Goal: Transaction & Acquisition: Purchase product/service

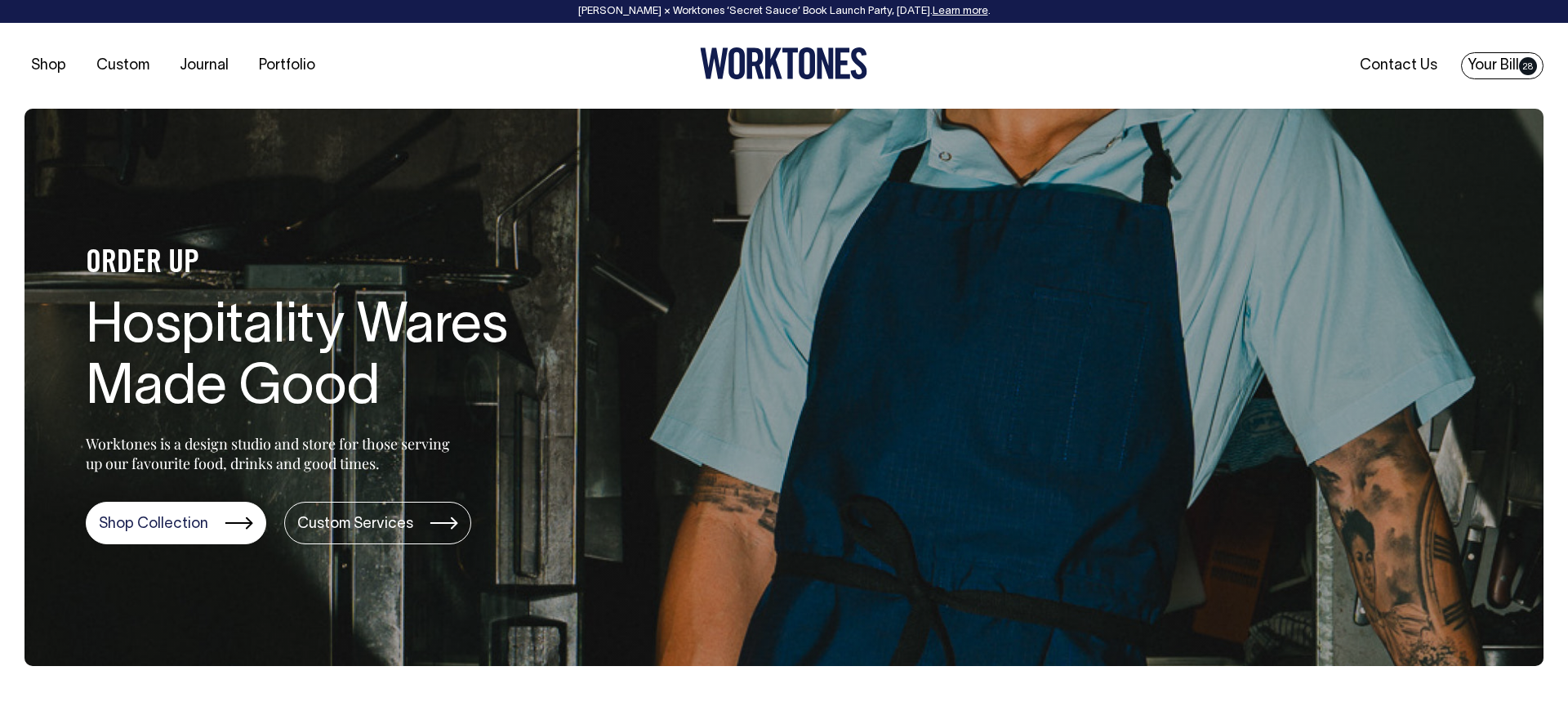
click at [1484, 69] on link "Your Bill 28" at bounding box center [1502, 66] width 82 height 27
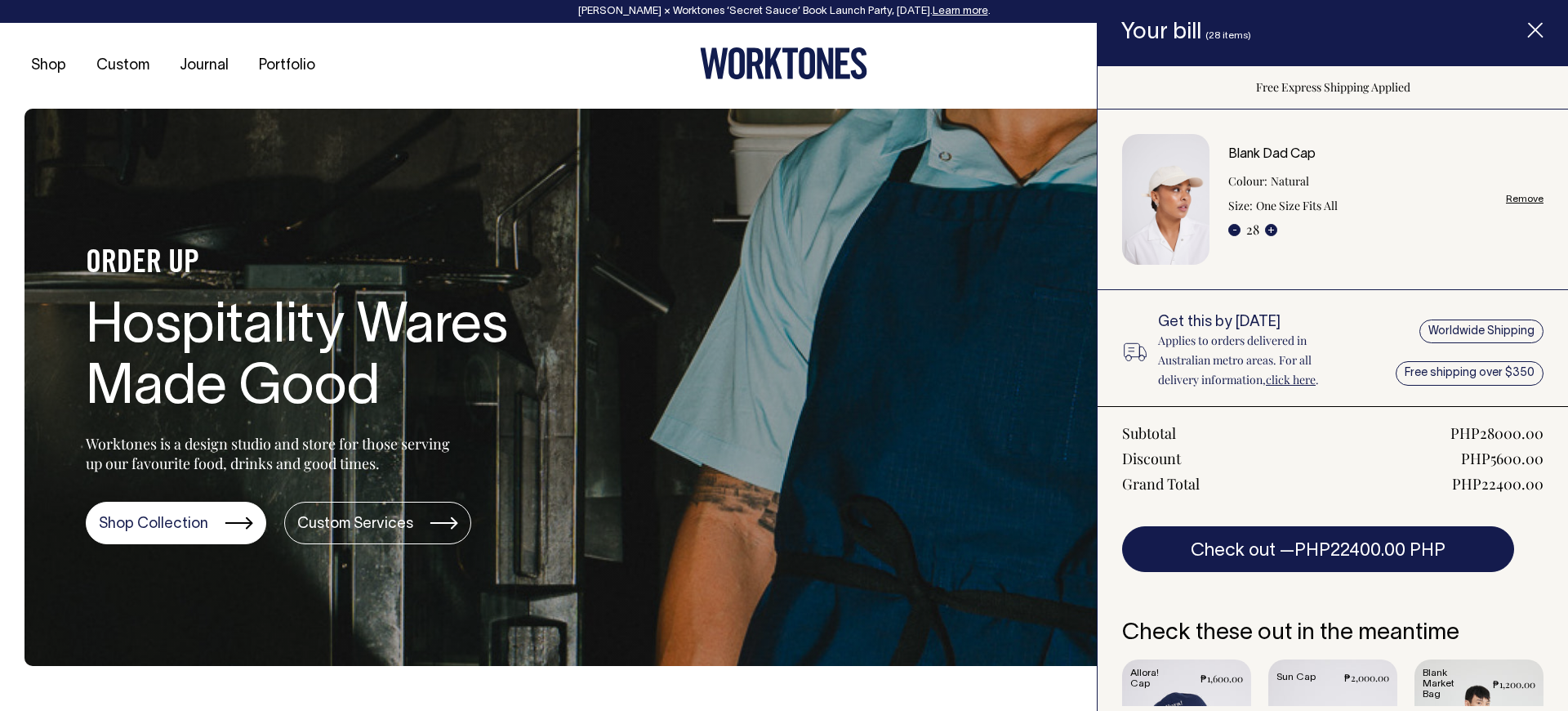
click at [1505, 199] on div "Blank Dad Cap Colour: Natural Size: One Size Fits All - 28 + Remove" at bounding box center [1386, 199] width 316 height 104
click at [1518, 199] on link "Remove" at bounding box center [1524, 199] width 37 height 10
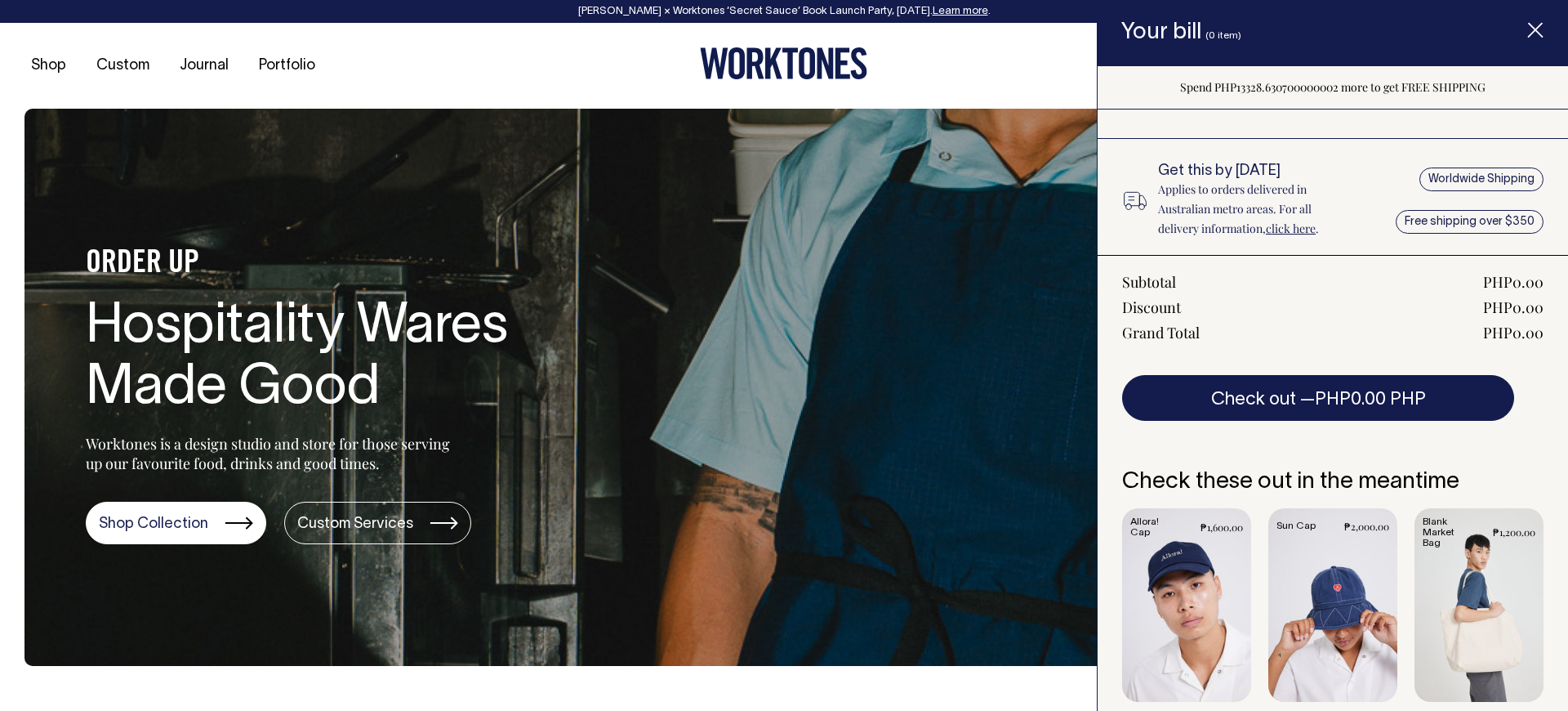
scroll to position [81, 0]
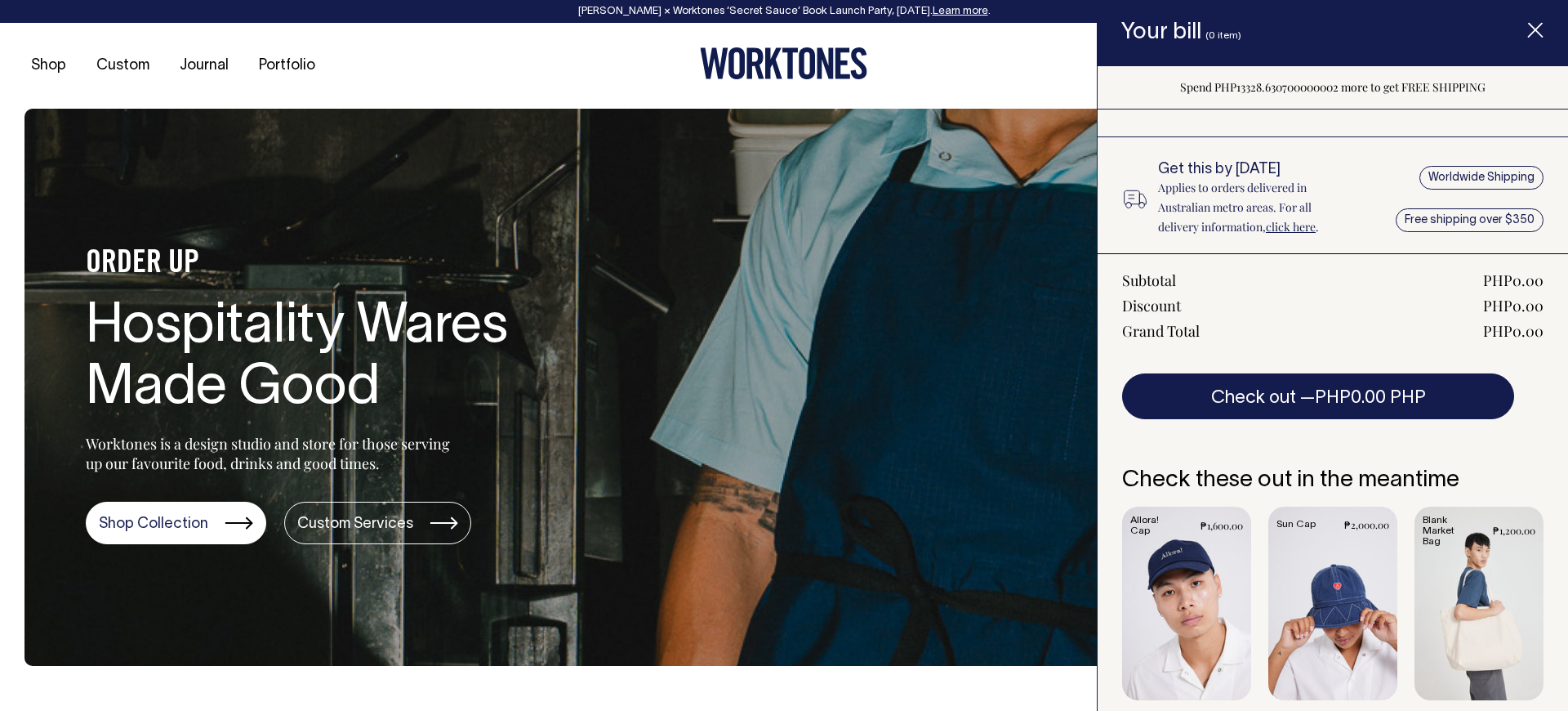
click at [1536, 31] on icon "Item added to your cart" at bounding box center [1535, 31] width 16 height 16
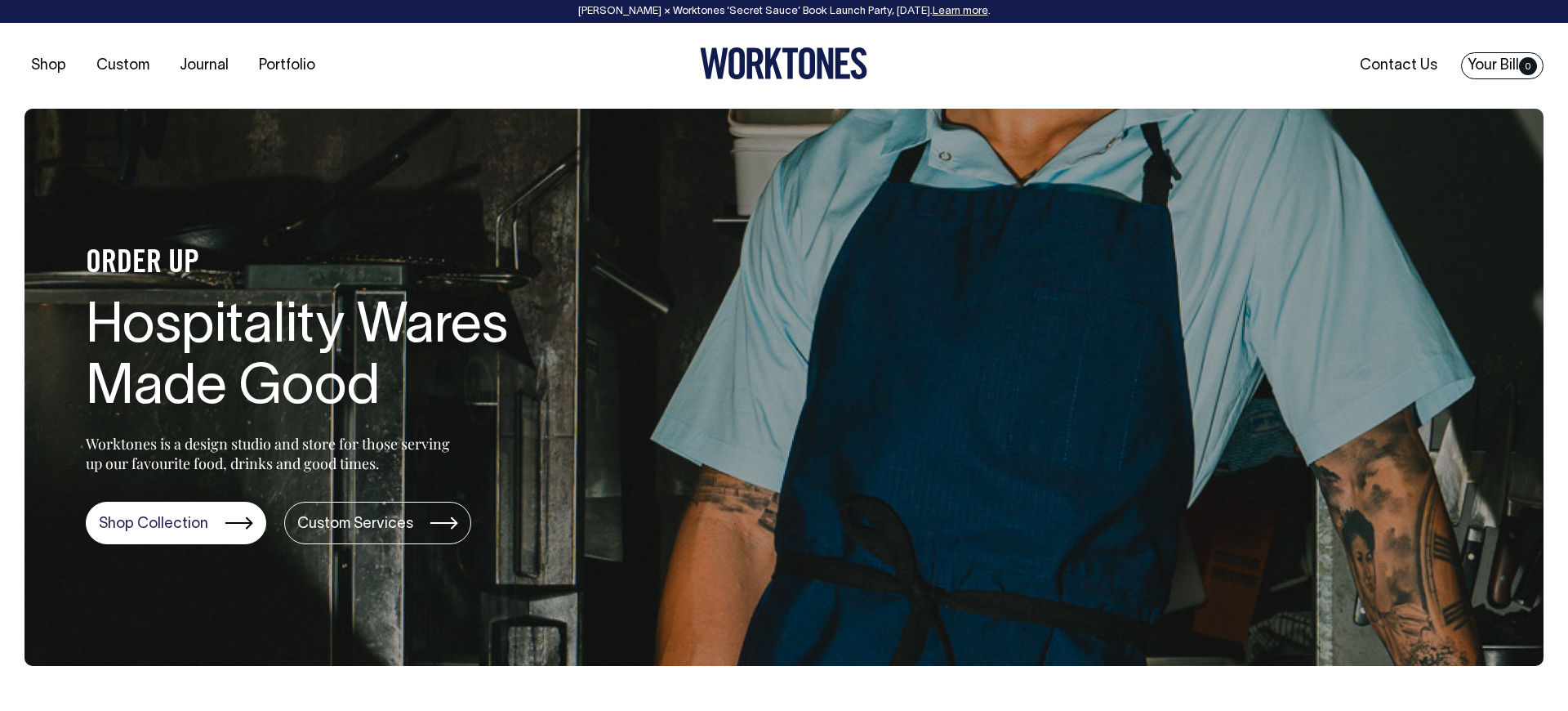
click at [1505, 72] on link "Your Bill 0" at bounding box center [1502, 66] width 82 height 27
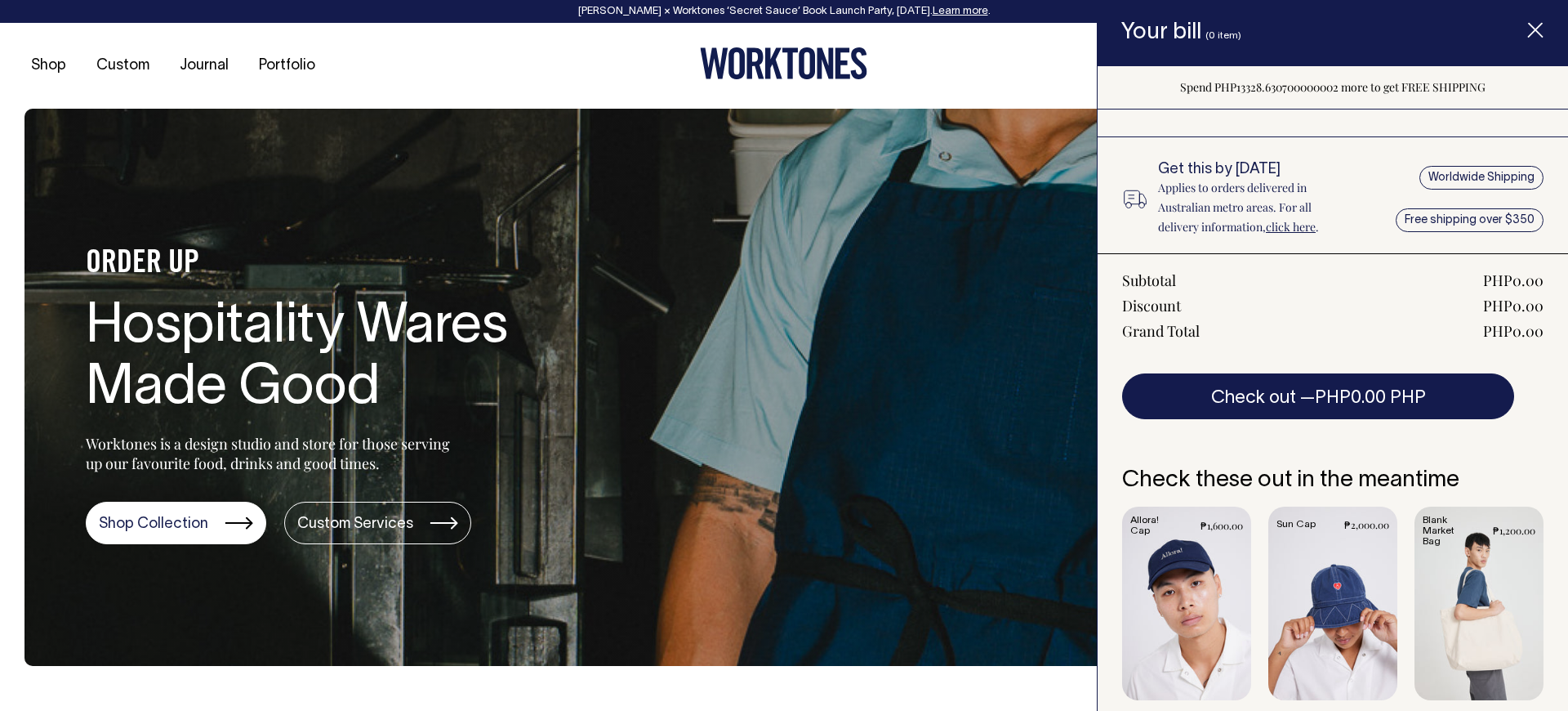
scroll to position [99, 0]
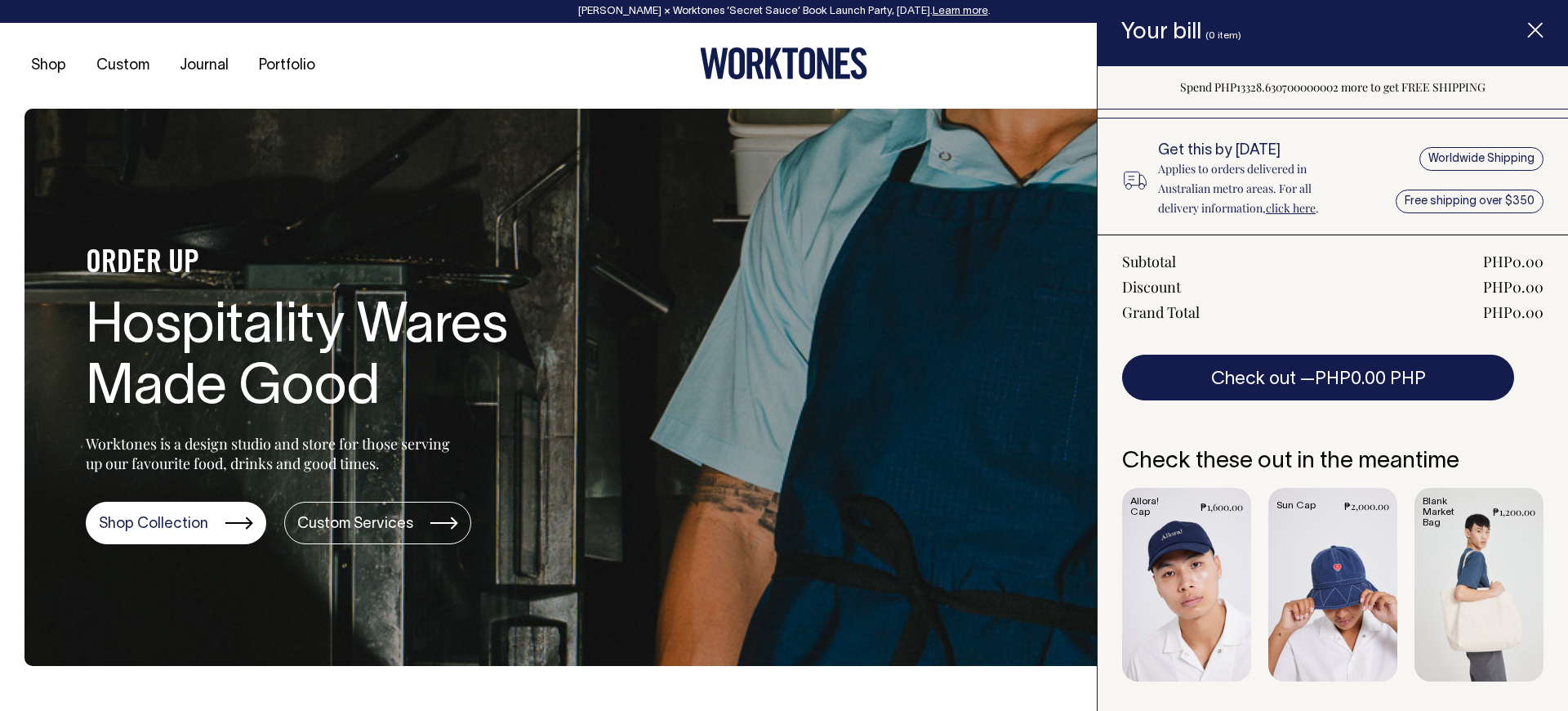
click at [935, 202] on section "ORDER UP Hospitality Wares Made Good Worktones is a design studio and store for…" at bounding box center [784, 387] width 1519 height 557
drag, startPoint x: 1493, startPoint y: 262, endPoint x: 1533, endPoint y: 316, distance: 67.2
click at [1537, 335] on div "Subtotal PHP0.00 Discount PHP0.00 Grand Total PHP0.00 Check out — PHP0.00 PHP" at bounding box center [1332, 318] width 470 height 166
click at [1529, 37] on line "Item added to your cart" at bounding box center [1536, 31] width 13 height 13
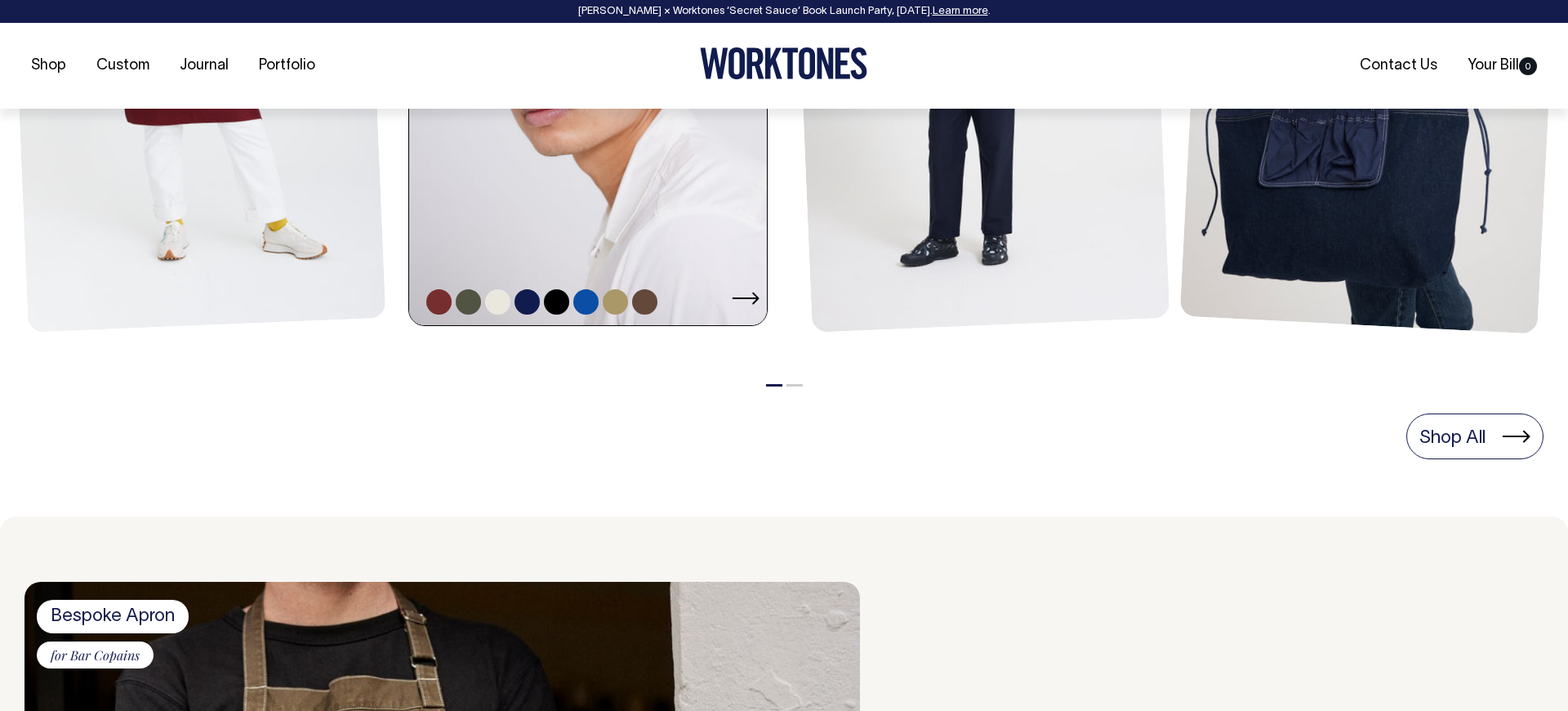
click at [464, 289] on link at bounding box center [468, 302] width 26 height 26
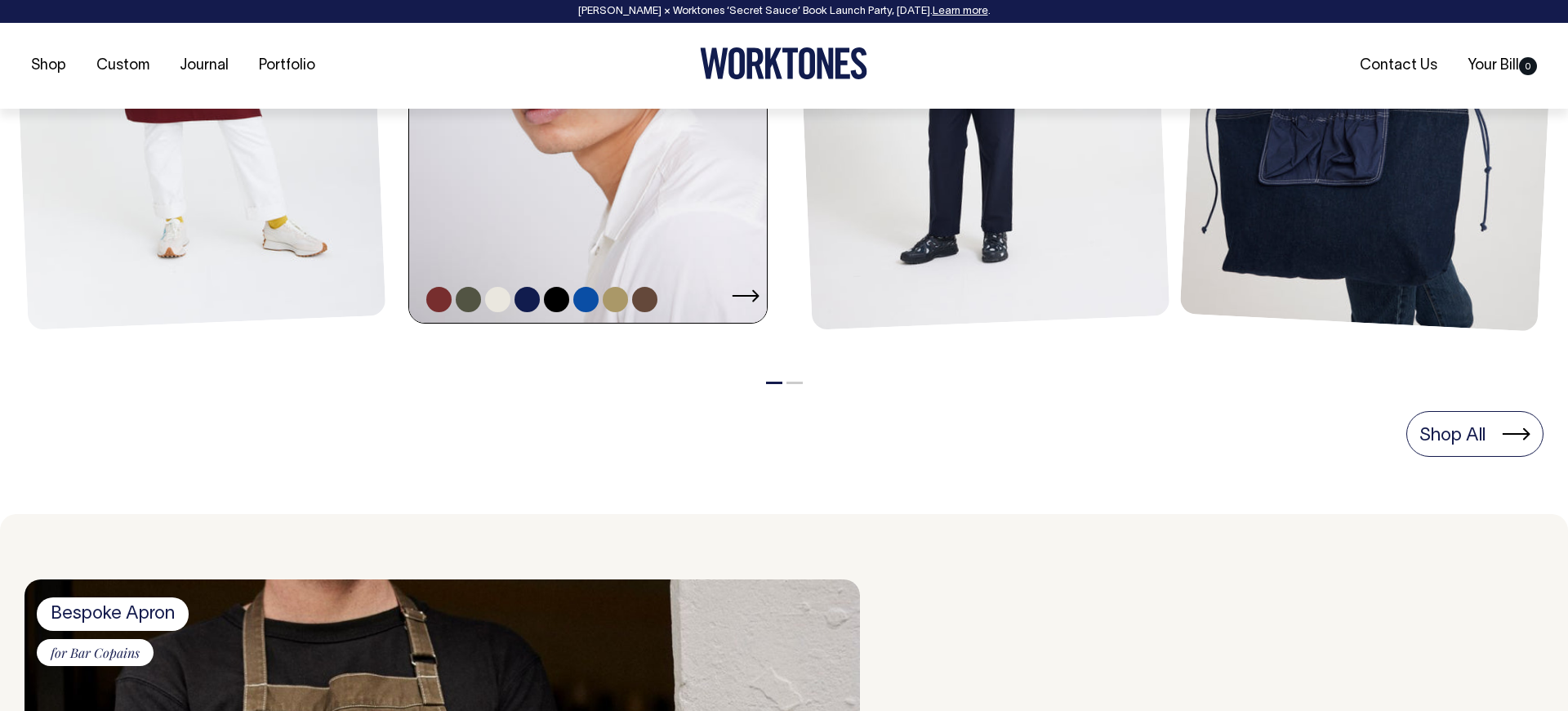
scroll to position [1065, 0]
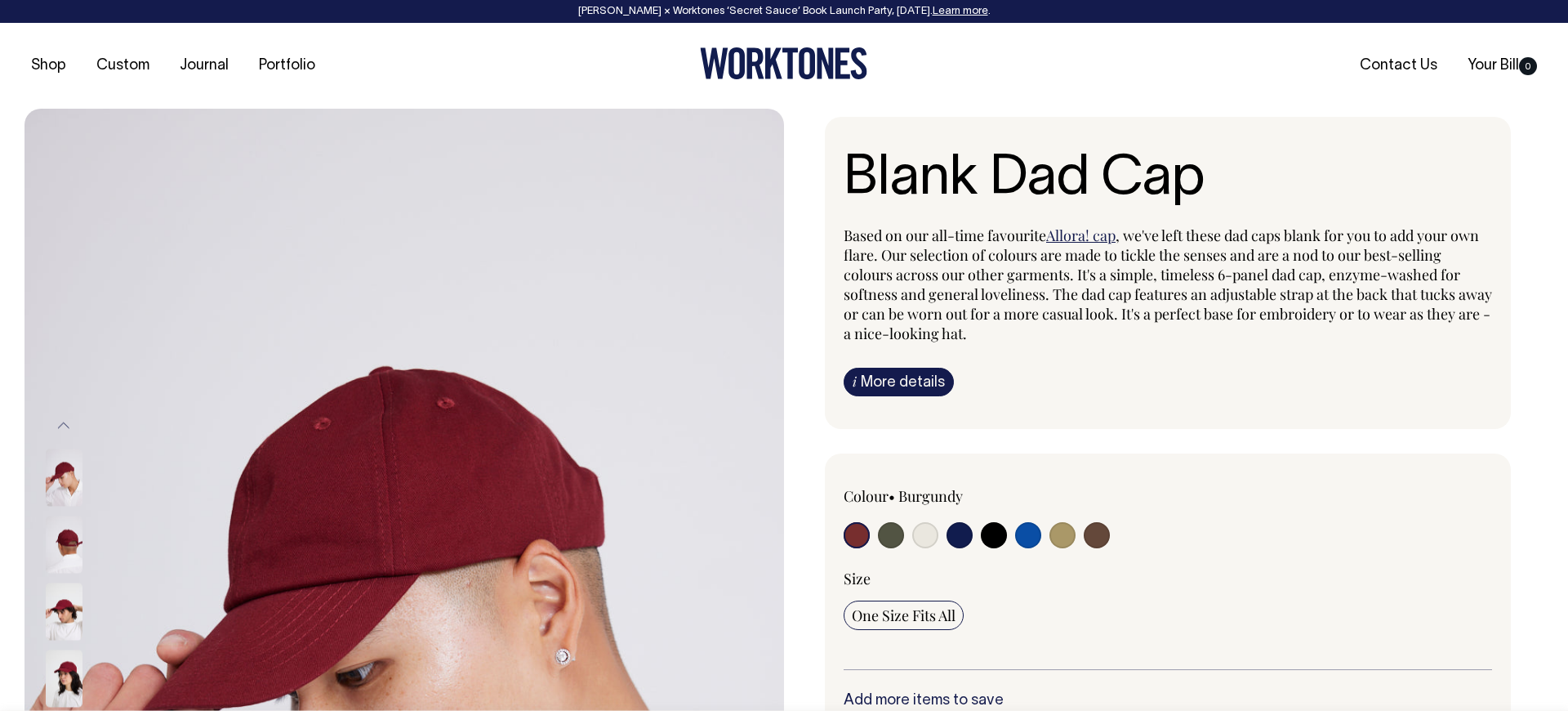
radio input "true"
select select "Olive"
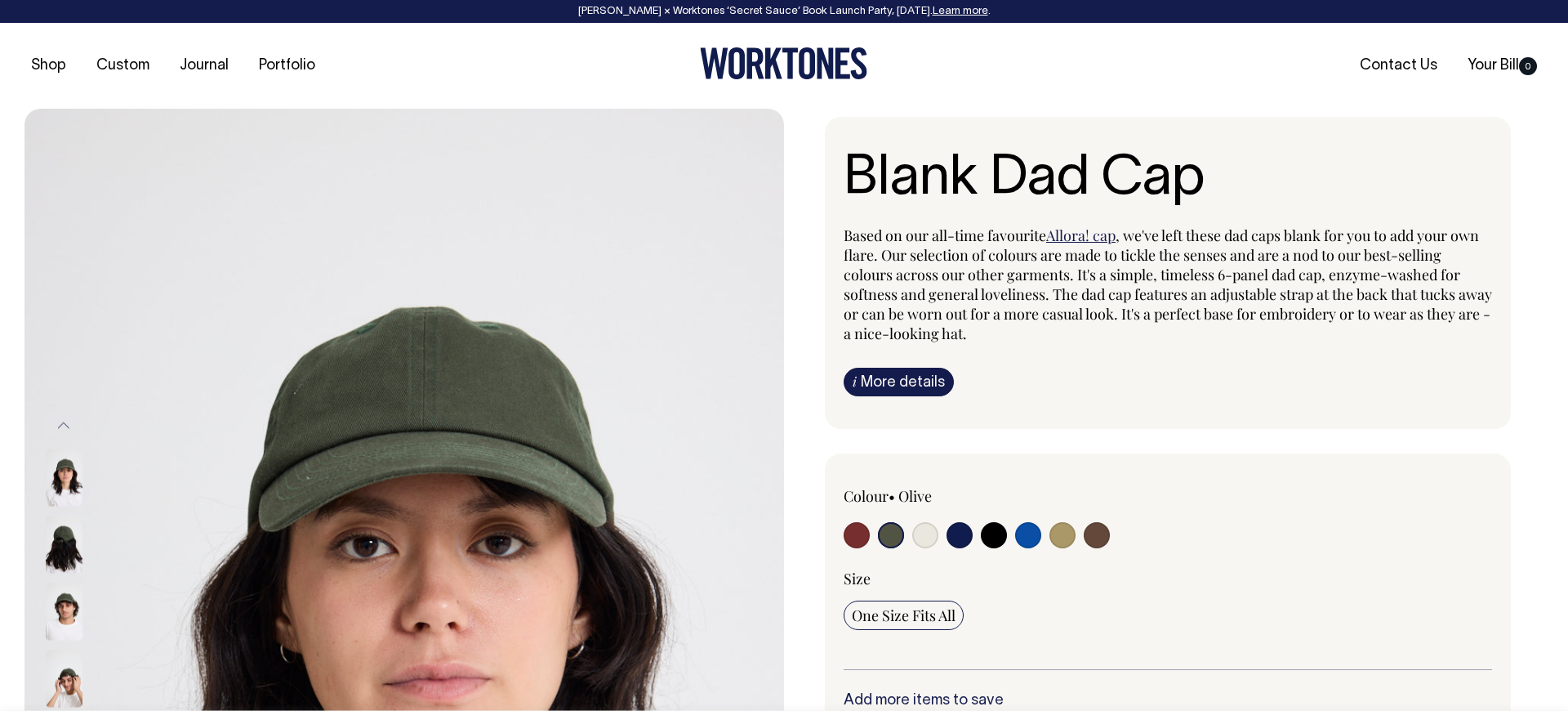
click at [993, 532] on input "radio" at bounding box center [994, 534] width 26 height 26
radio input "true"
select select "Black"
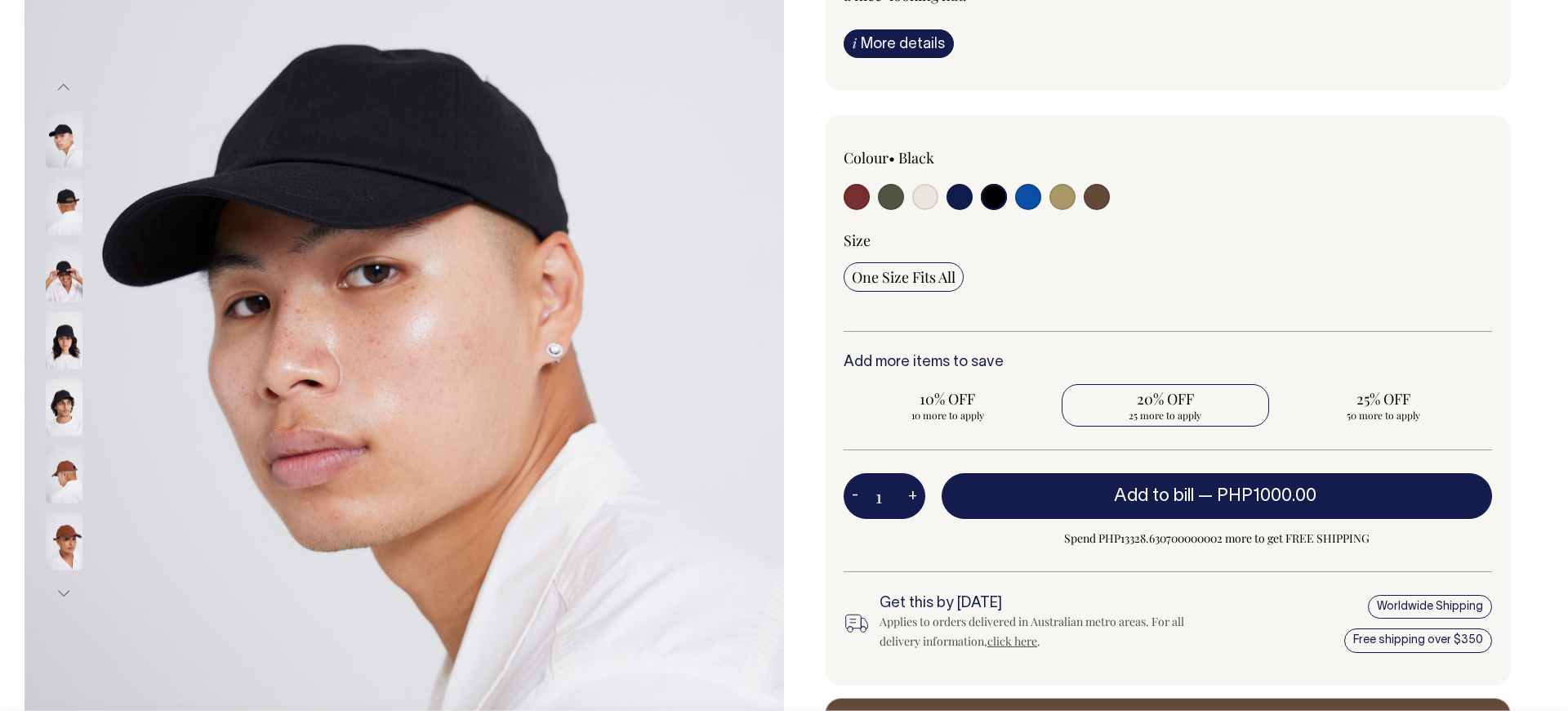
click at [1174, 421] on span "25 more to apply" at bounding box center [1166, 415] width 192 height 13
click at [1174, 421] on input "20% OFF 25 more to apply" at bounding box center [1166, 406] width 208 height 43
radio input "true"
type input "25"
radio input "true"
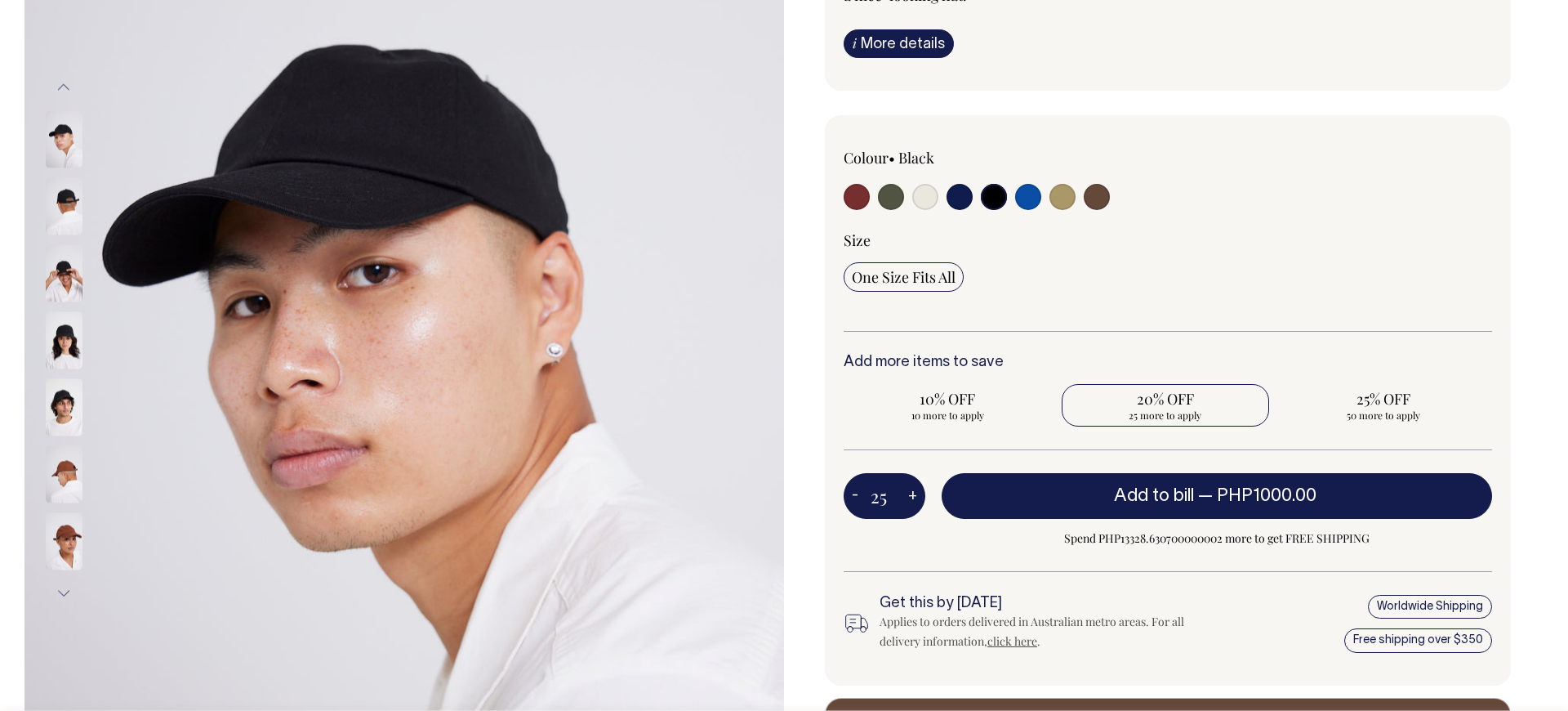
select select
type input "25"
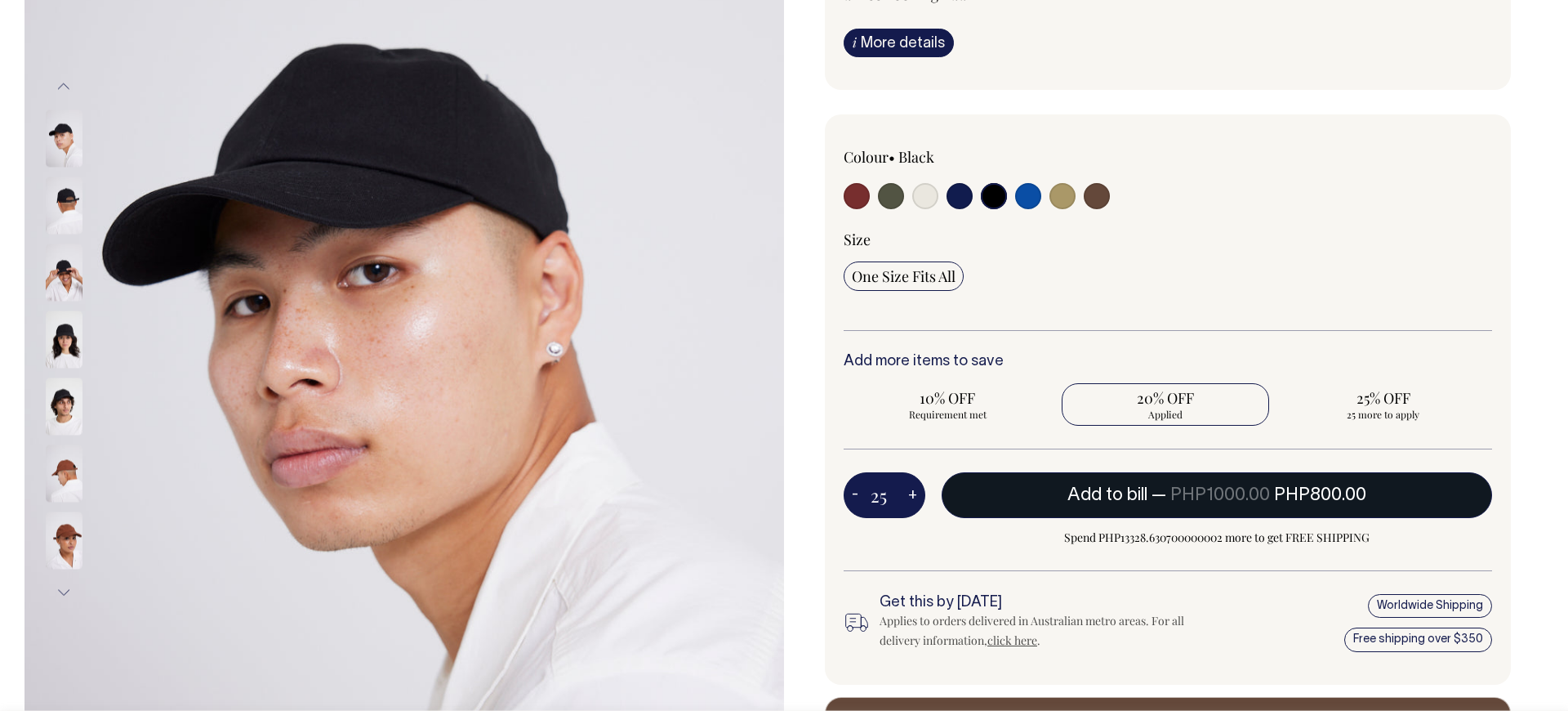
click at [1253, 505] on button "Add to bill — PHP1000.00 PHP800.00" at bounding box center [1216, 495] width 550 height 46
type input "1"
radio input "false"
type input "1"
radio input "true"
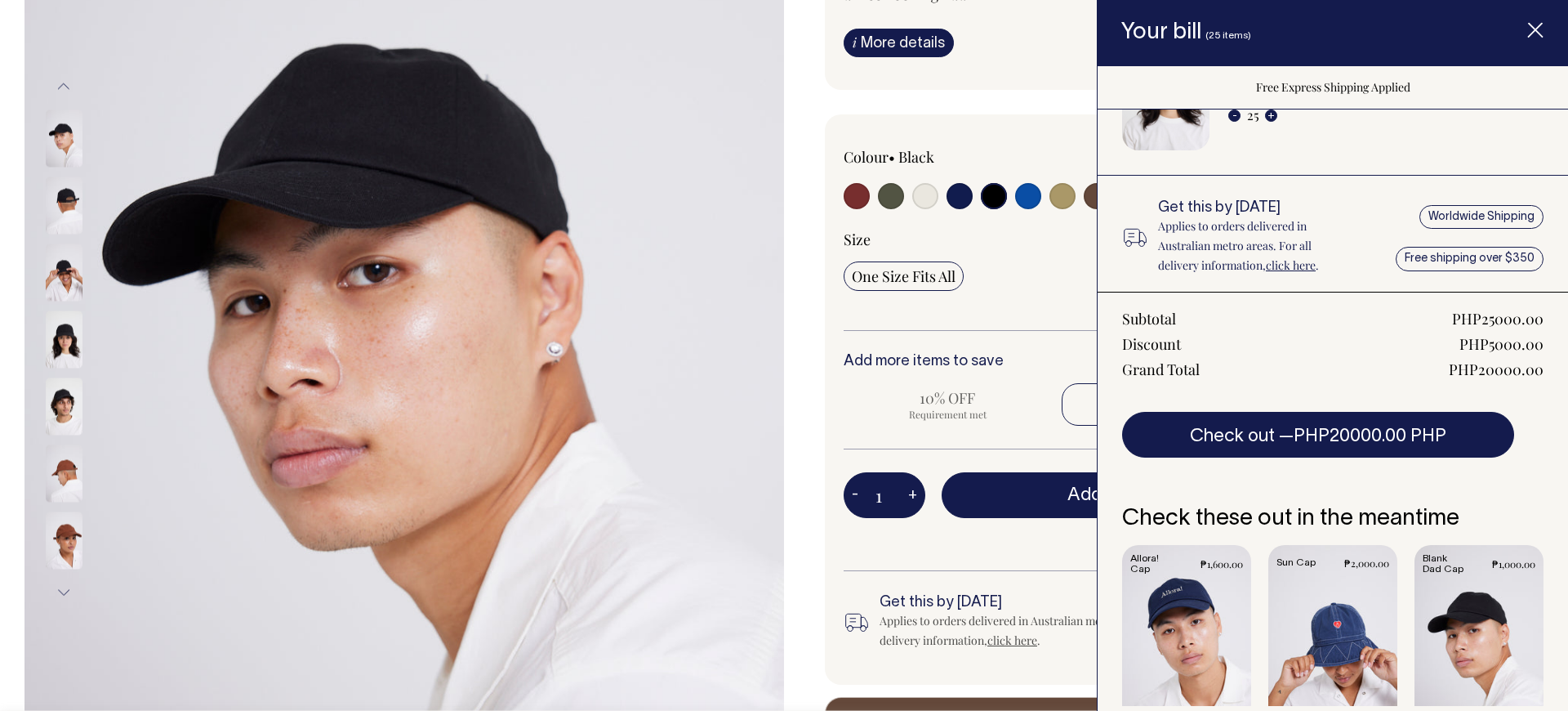
scroll to position [172, 0]
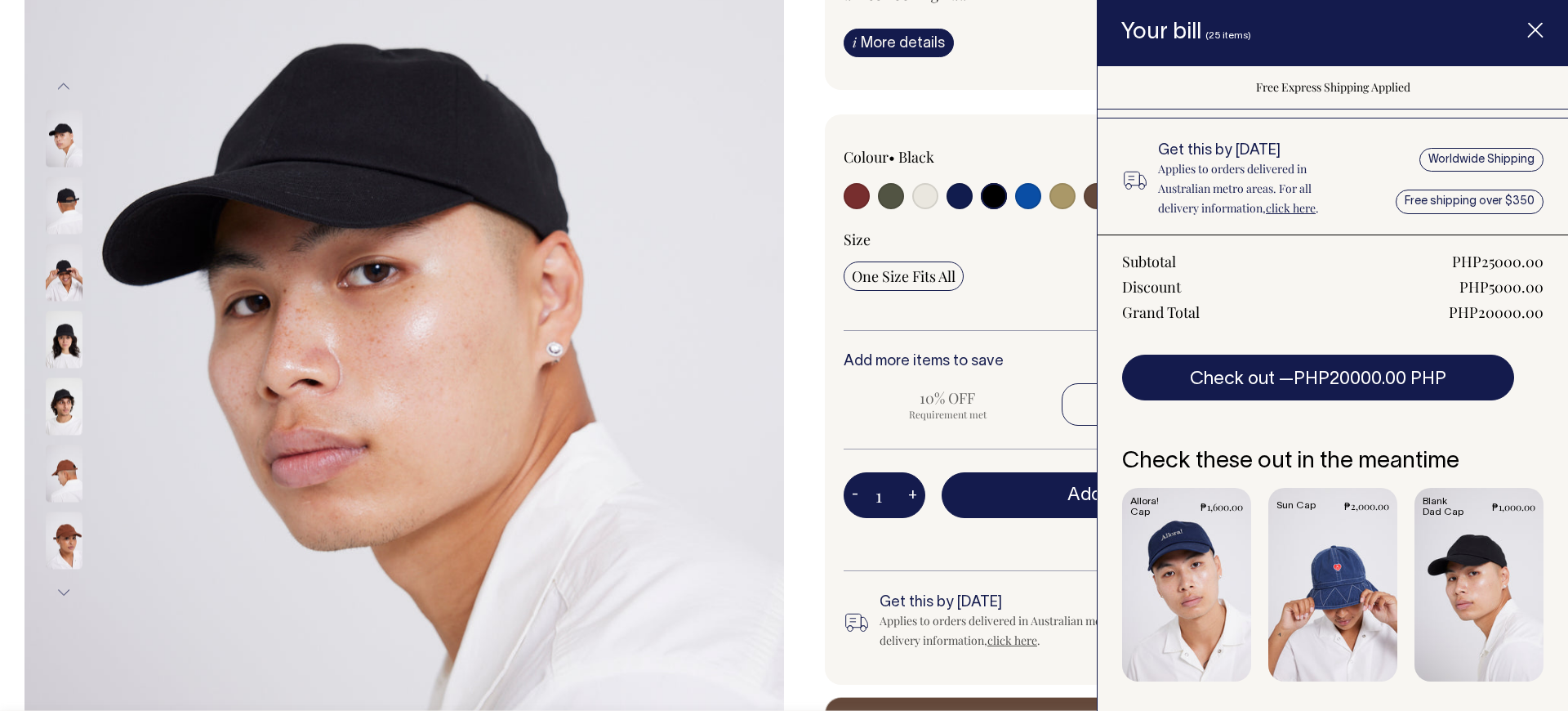
click at [1001, 579] on div "Colour • Black" at bounding box center [1167, 400] width 686 height 571
drag, startPoint x: 1541, startPoint y: 31, endPoint x: 1494, endPoint y: 47, distance: 49.6
click at [1540, 31] on icon "Item added to your cart" at bounding box center [1535, 31] width 16 height 16
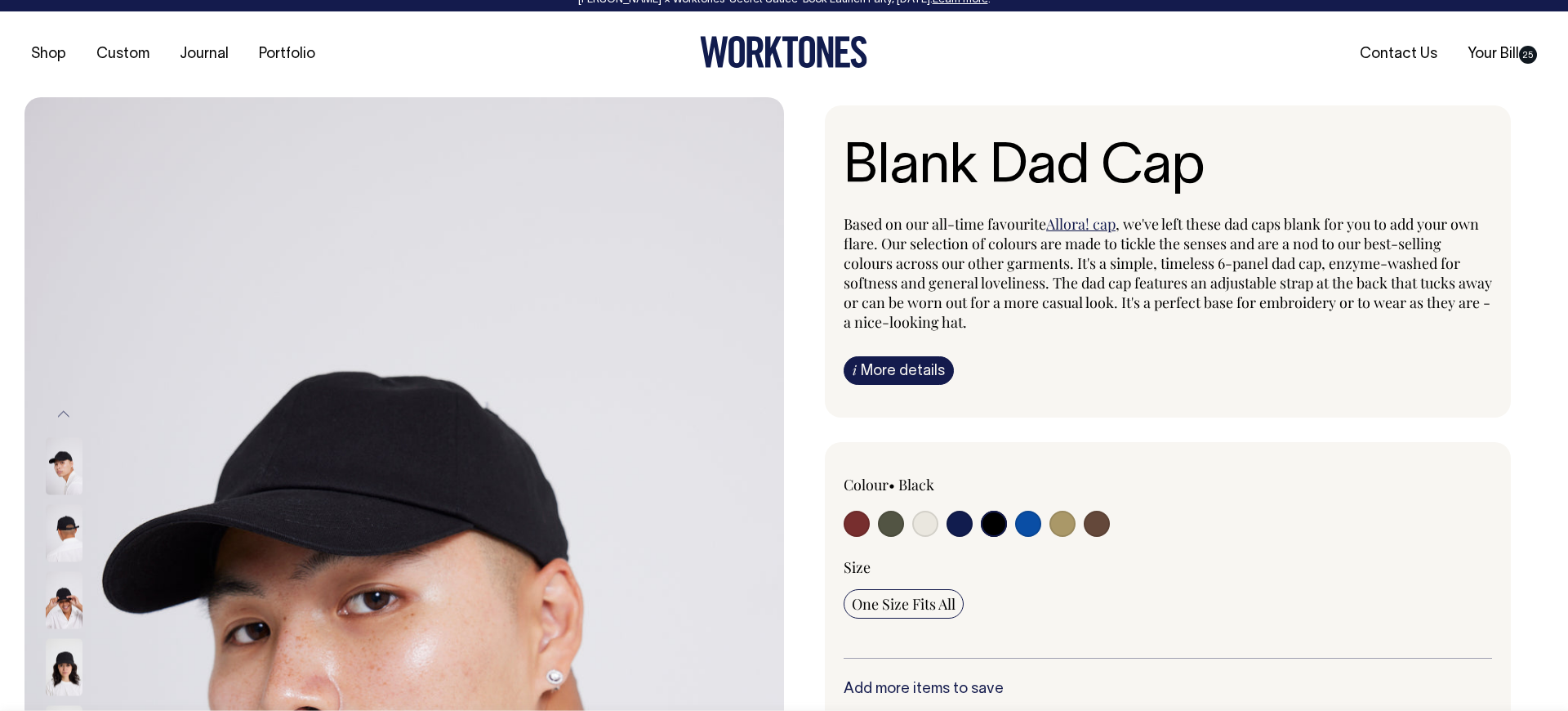
click at [956, 526] on input "radio" at bounding box center [959, 523] width 26 height 26
radio input "true"
select select "Dark Navy"
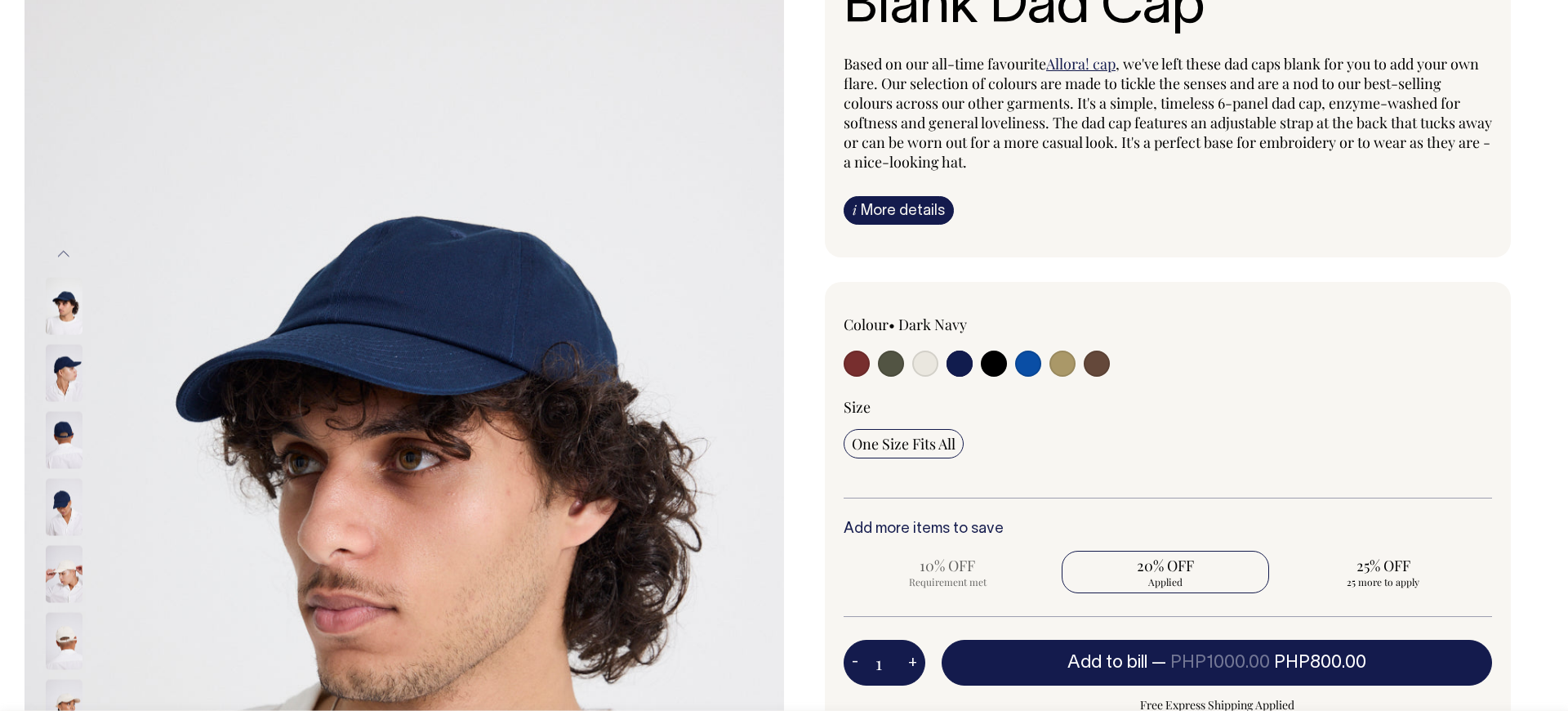
click at [961, 360] on input "radio" at bounding box center [959, 363] width 26 height 26
click at [926, 441] on span "One Size Fits All" at bounding box center [903, 445] width 104 height 20
click at [926, 441] on input "One Size Fits All" at bounding box center [904, 444] width 120 height 30
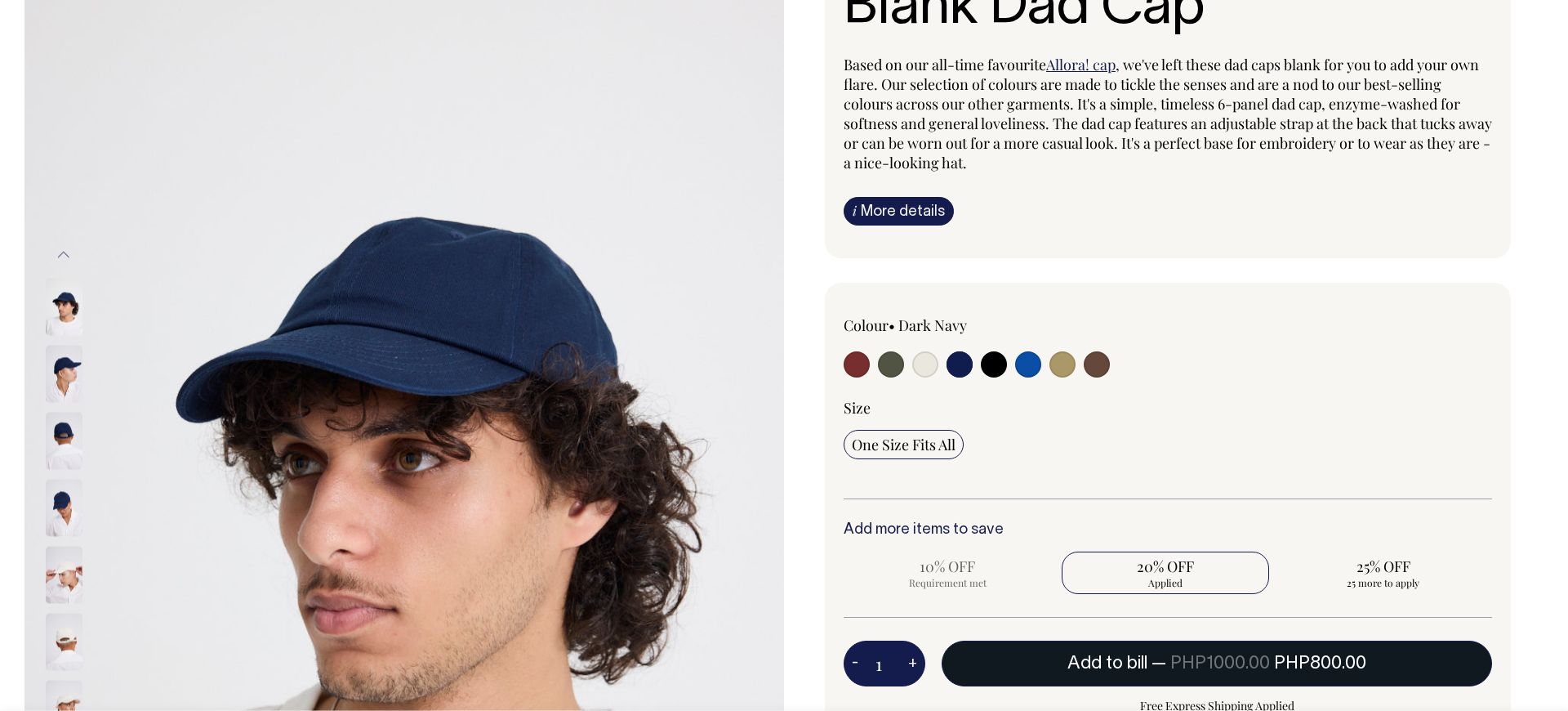
click at [1140, 676] on button "Add to bill — PHP1000.00 PHP800.00" at bounding box center [1216, 663] width 550 height 46
radio input "true"
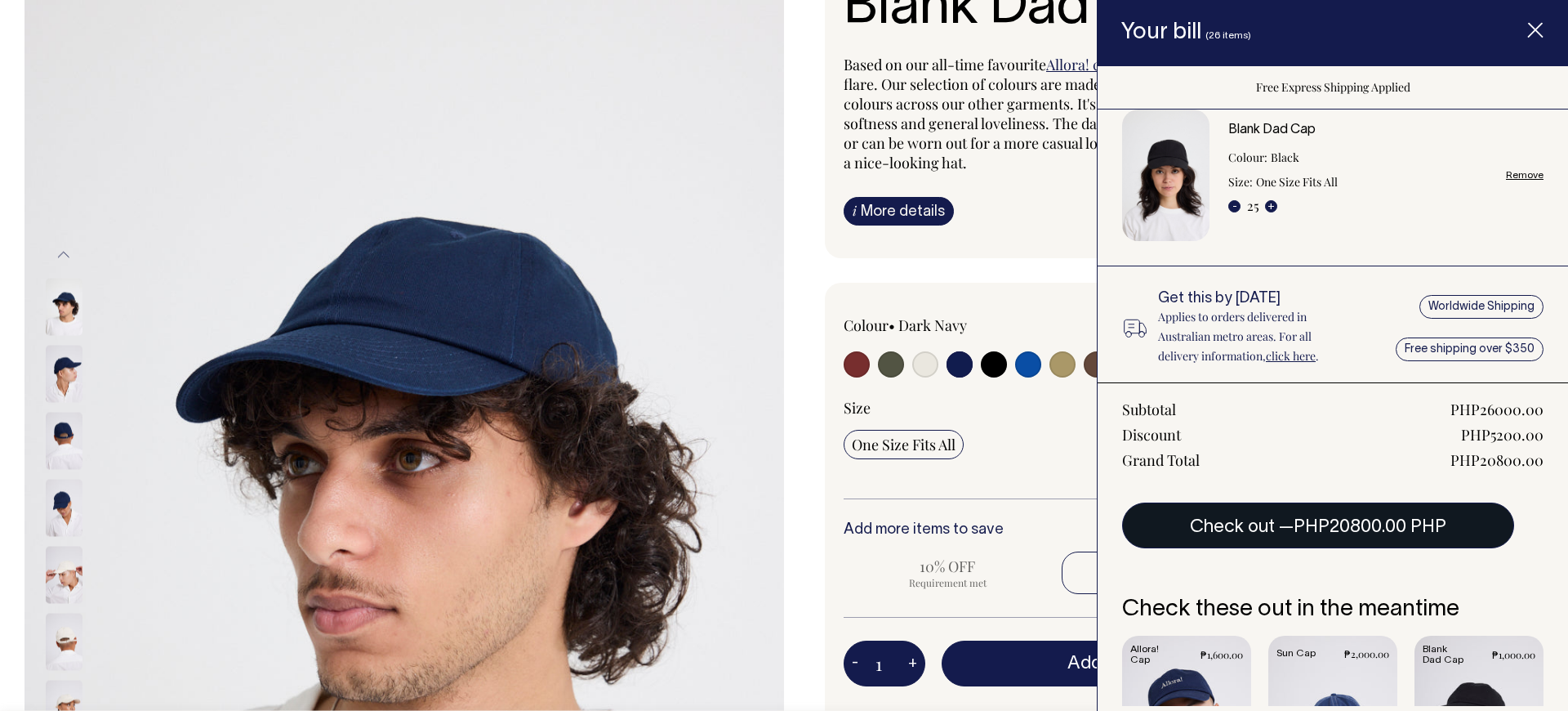
click at [1372, 531] on span "PHP20800.00 PHP" at bounding box center [1371, 527] width 153 height 16
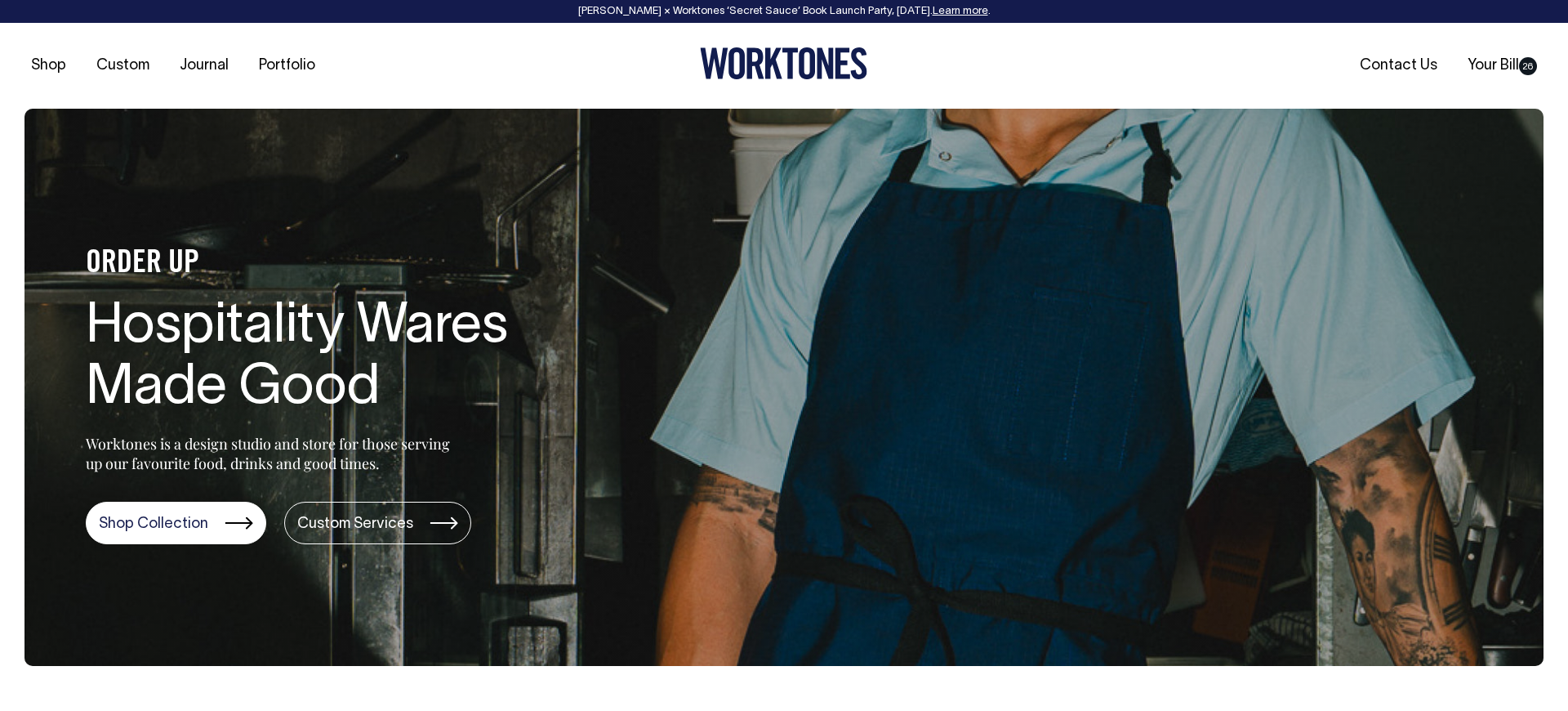
click at [743, 67] on icon at bounding box center [737, 63] width 16 height 31
click at [969, 12] on link "Learn more" at bounding box center [960, 11] width 55 height 10
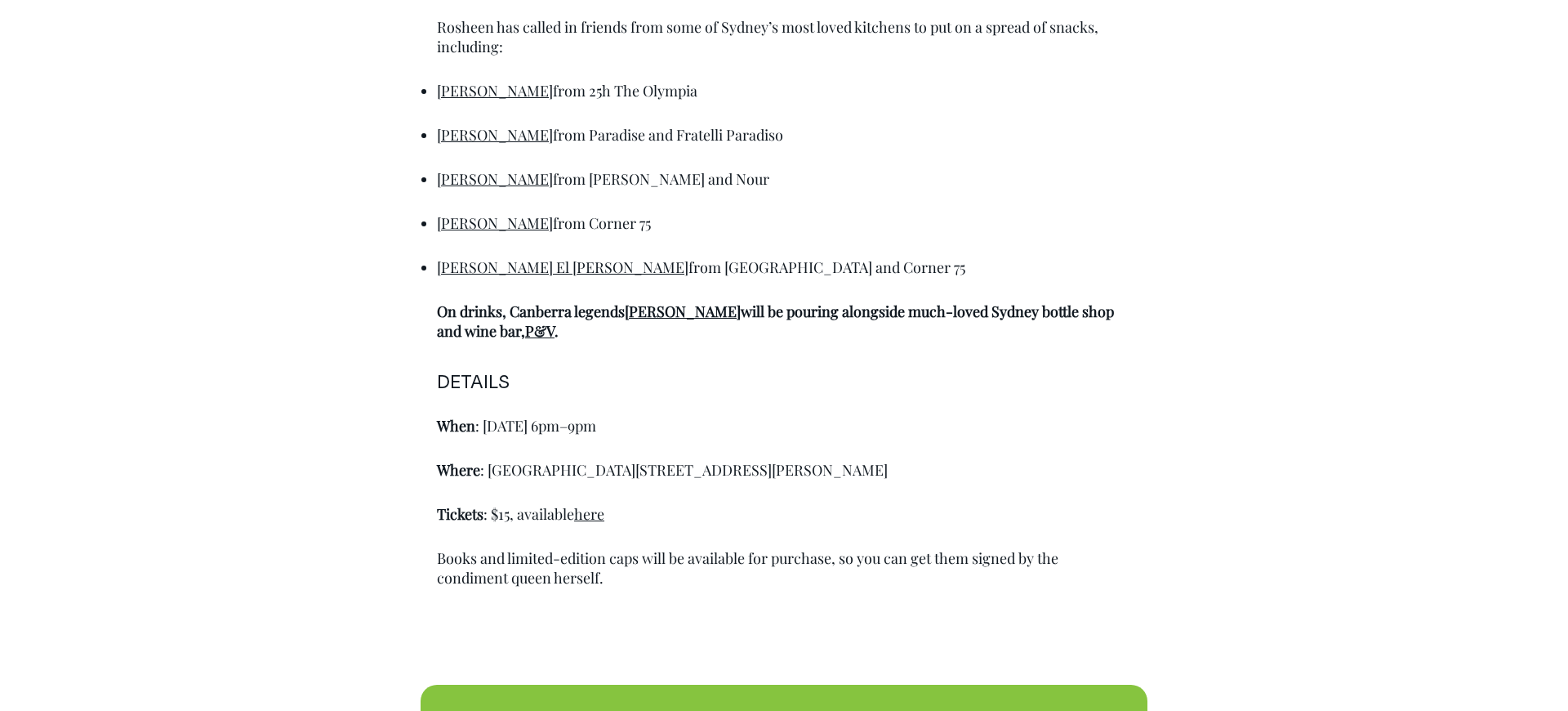
scroll to position [1208, 0]
click at [492, 270] on link "[PERSON_NAME] El [PERSON_NAME]" at bounding box center [563, 268] width 252 height 20
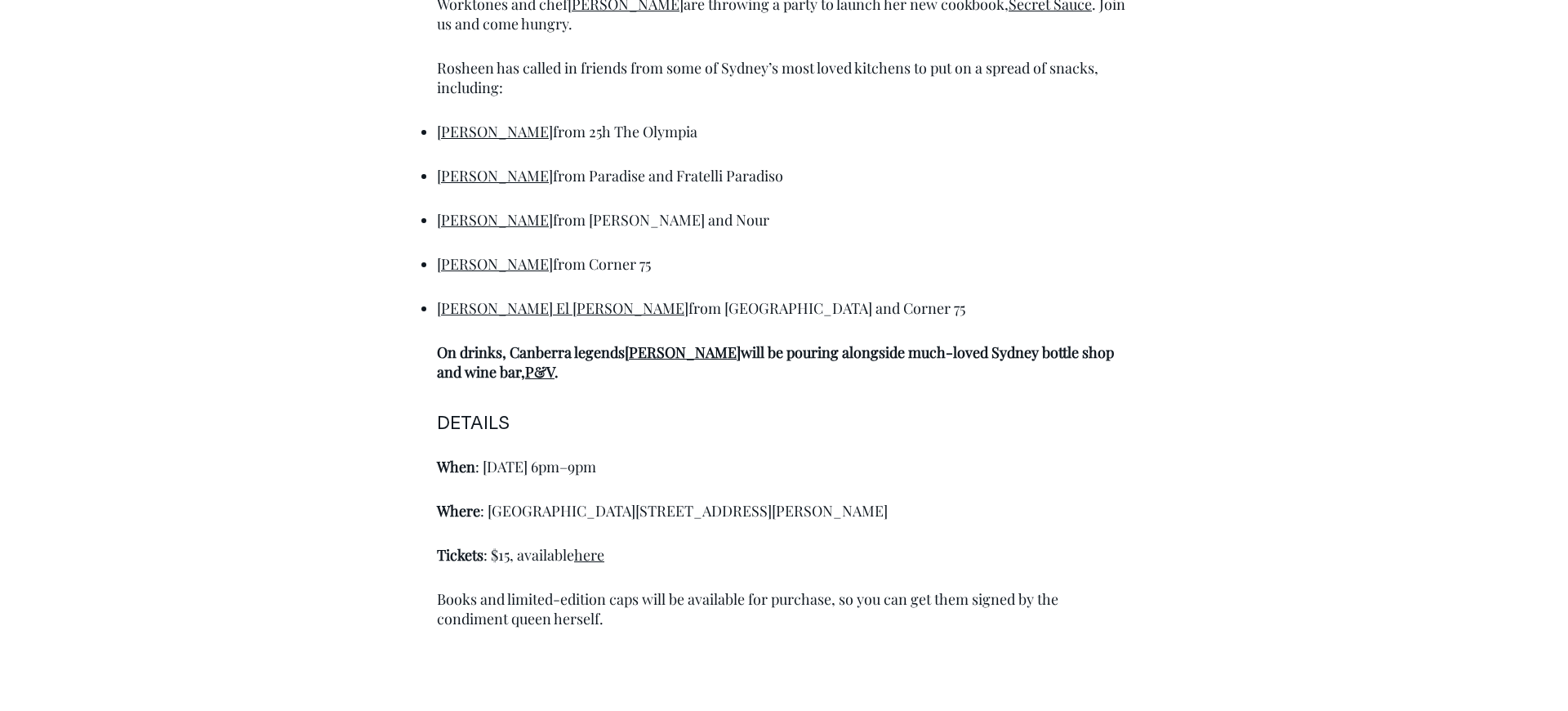
scroll to position [1167, 0]
click at [469, 220] on link "[PERSON_NAME]" at bounding box center [495, 220] width 116 height 20
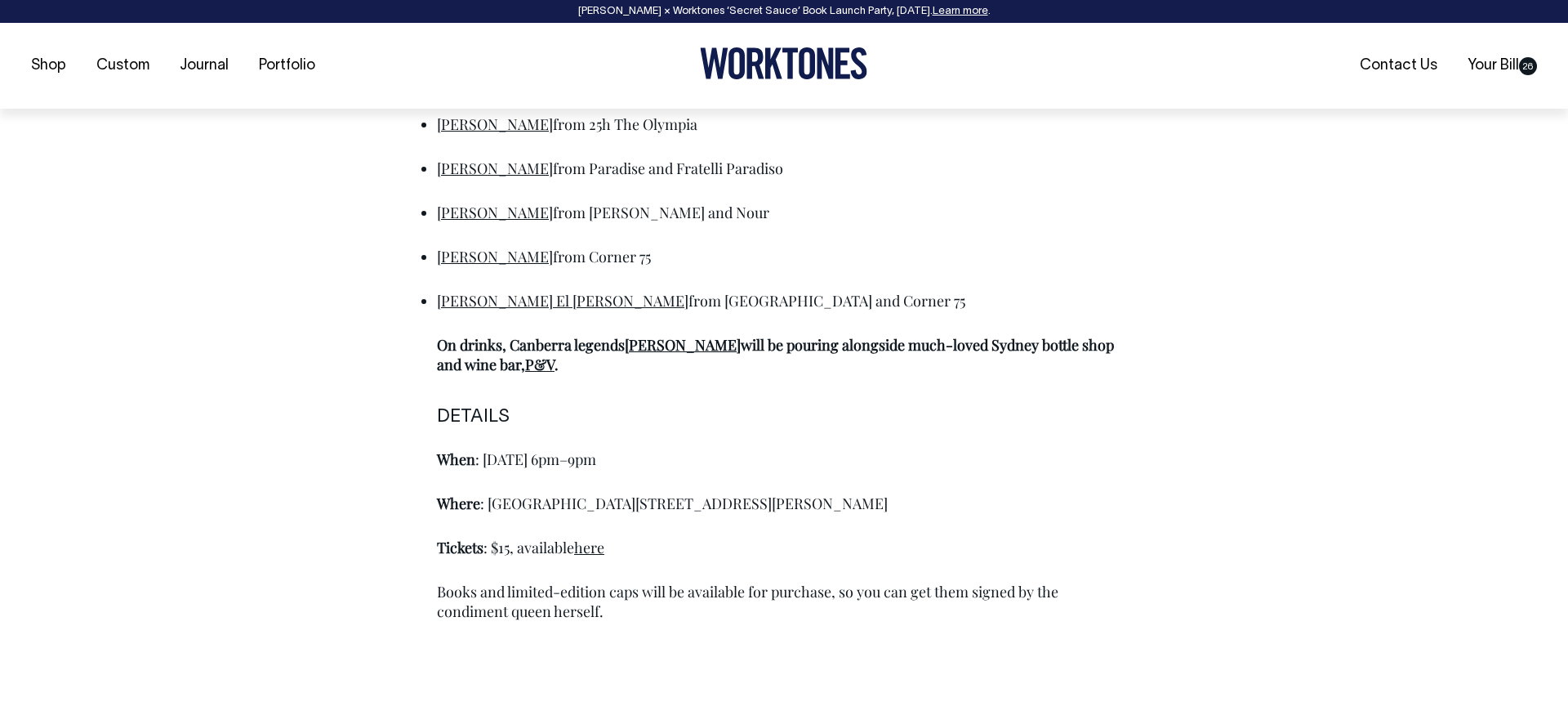
scroll to position [1177, 0]
